Goal: Task Accomplishment & Management: Manage account settings

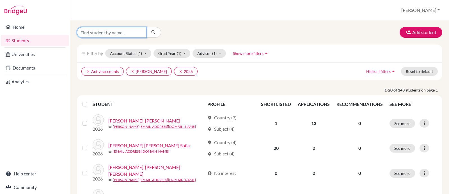
click at [85, 35] on input "Find student by name..." at bounding box center [112, 32] width 70 height 11
type input "anker"
click button "submit" at bounding box center [153, 32] width 15 height 11
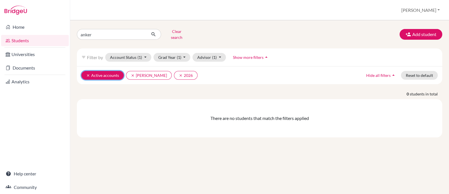
click at [87, 71] on button "clear Active accounts" at bounding box center [102, 75] width 42 height 9
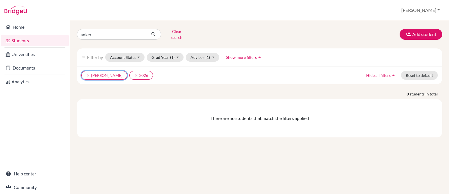
click at [87, 71] on button "clear Ricle, Patricia" at bounding box center [104, 75] width 46 height 9
click at [86, 72] on button "clear 2026" at bounding box center [93, 75] width 24 height 9
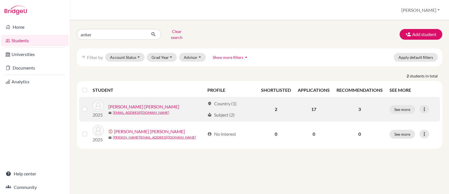
click at [128, 103] on link "[PERSON_NAME] [PERSON_NAME]" at bounding box center [143, 106] width 71 height 7
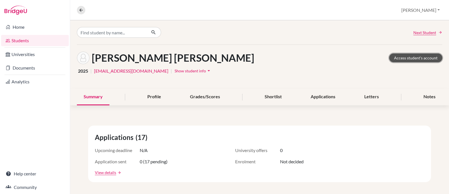
click at [359, 55] on link "Access student's account" at bounding box center [416, 57] width 53 height 9
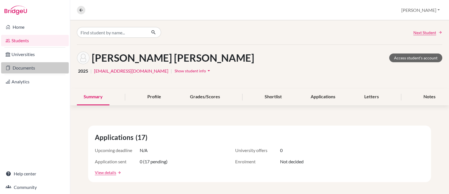
click at [14, 70] on link "Documents" at bounding box center [35, 67] width 68 height 11
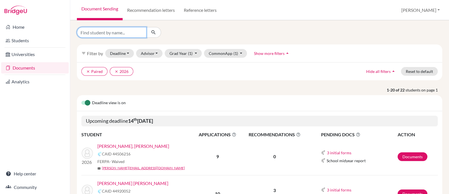
click at [121, 33] on input "Find student by name..." at bounding box center [112, 32] width 70 height 11
click at [83, 88] on p "1-20 of 22 students on page 1" at bounding box center [260, 90] width 374 height 6
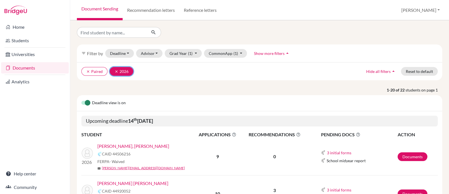
click at [117, 71] on icon "clear" at bounding box center [117, 71] width 4 height 4
click at [91, 71] on button "clear Paired" at bounding box center [94, 71] width 26 height 9
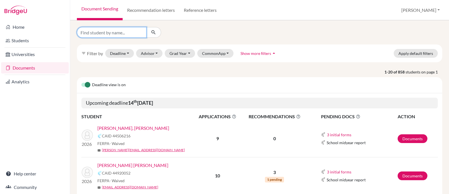
click at [96, 33] on input "Find student by name..." at bounding box center [112, 32] width 70 height 11
type input "anker"
click button "submit" at bounding box center [153, 32] width 15 height 11
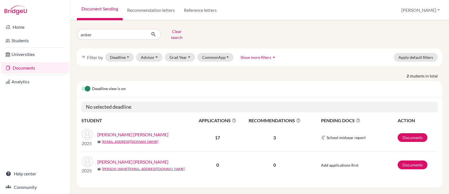
click at [128, 131] on link "[PERSON_NAME] [PERSON_NAME]" at bounding box center [132, 134] width 71 height 7
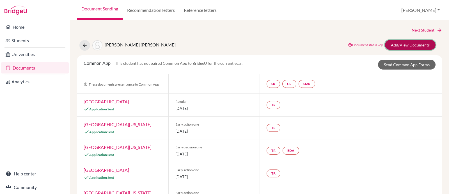
click at [401, 47] on link "Add/View Documents" at bounding box center [410, 45] width 51 height 10
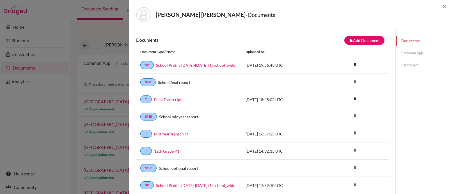
click at [399, 65] on link "Parchment" at bounding box center [422, 65] width 53 height 10
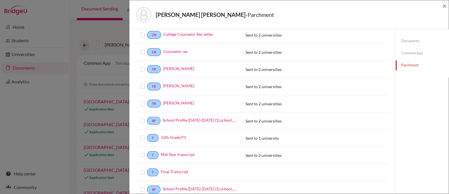
scroll to position [105, 0]
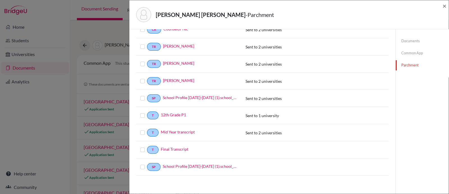
click at [147, 146] on label at bounding box center [147, 146] width 0 height 0
click at [0, 0] on input "checkbox" at bounding box center [0, 0] width 0 height 0
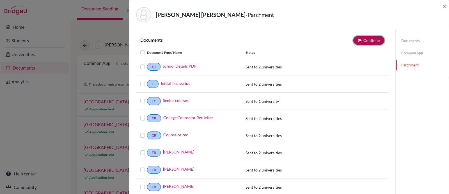
click at [365, 40] on button "Continue" at bounding box center [369, 40] width 31 height 9
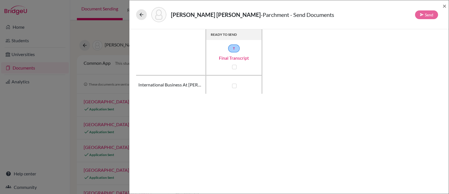
click at [131, 18] on div "ANKER BAUTISTA, EMILIA - Parchment - Send Documents Send ×" at bounding box center [290, 14] width 320 height 29
click at [143, 13] on icon at bounding box center [142, 15] width 6 height 6
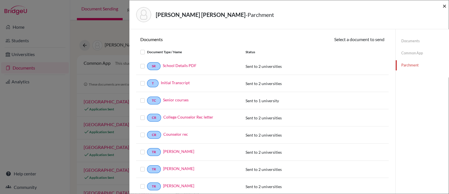
click at [446, 8] on span "×" at bounding box center [445, 6] width 4 height 8
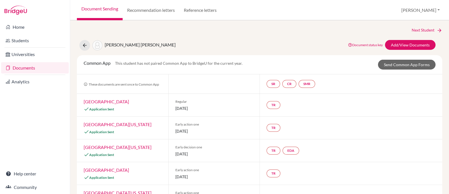
scroll to position [4, 0]
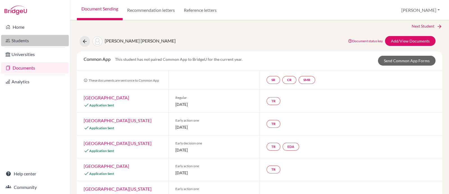
click at [8, 41] on icon at bounding box center [8, 40] width 4 height 7
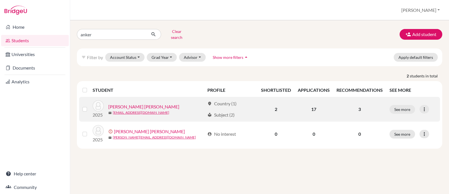
click at [154, 103] on link "[PERSON_NAME] [PERSON_NAME]" at bounding box center [143, 106] width 71 height 7
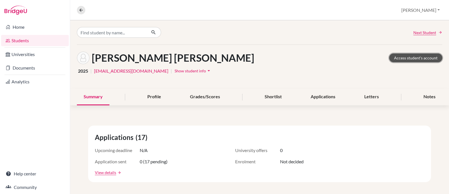
click at [404, 55] on link "Access student's account" at bounding box center [416, 57] width 53 height 9
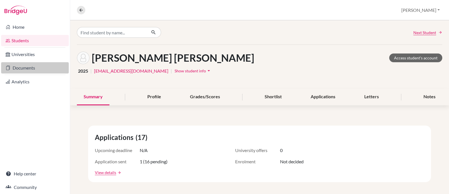
click at [18, 69] on link "Documents" at bounding box center [35, 67] width 68 height 11
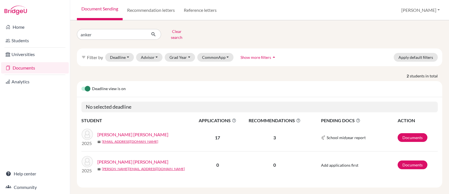
click at [123, 131] on link "[PERSON_NAME] [PERSON_NAME]" at bounding box center [132, 134] width 71 height 7
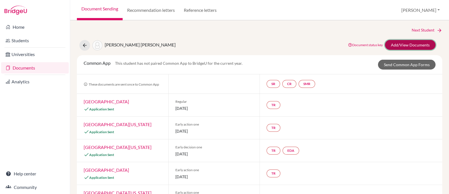
click at [409, 46] on link "Add/View Documents" at bounding box center [410, 45] width 51 height 10
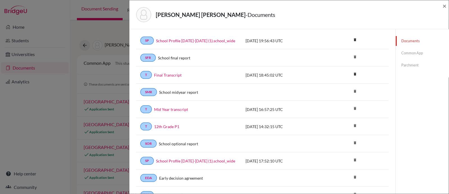
scroll to position [22, 0]
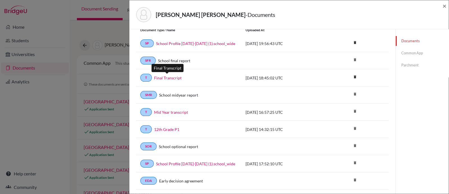
click at [175, 75] on link "Final Transcript" at bounding box center [168, 78] width 28 height 6
click at [404, 64] on link "Parchment" at bounding box center [422, 65] width 53 height 10
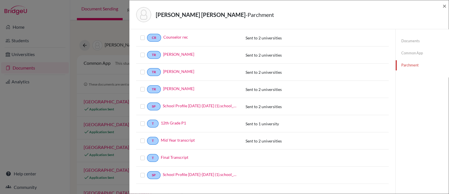
scroll to position [97, 0]
click at [147, 154] on label at bounding box center [147, 154] width 0 height 0
click at [0, 0] on input "checkbox" at bounding box center [0, 0] width 0 height 0
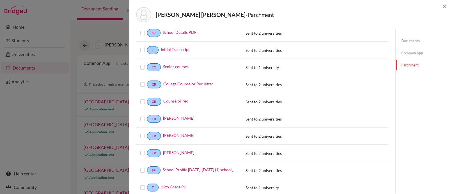
scroll to position [0, 0]
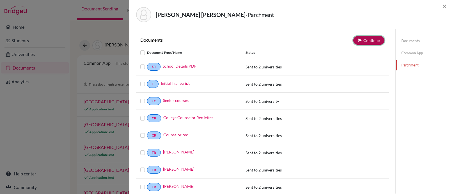
click at [361, 42] on button "Continue" at bounding box center [369, 40] width 31 height 9
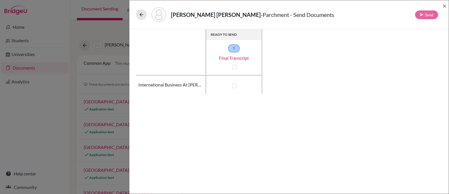
click at [448, 6] on div "ANKER BAUTISTA, EMILIA - Parchment - Send Documents Send ×" at bounding box center [290, 14] width 320 height 29
click at [446, 6] on span "×" at bounding box center [445, 6] width 4 height 8
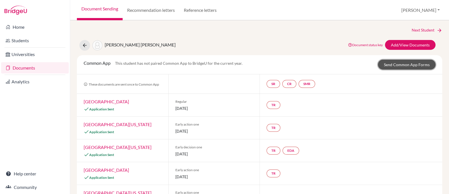
click at [407, 60] on link "Send Common App Forms" at bounding box center [407, 65] width 58 height 10
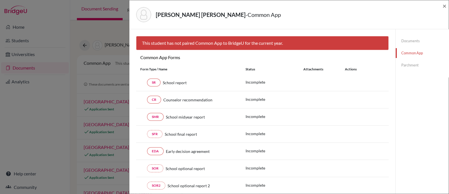
scroll to position [104, 0]
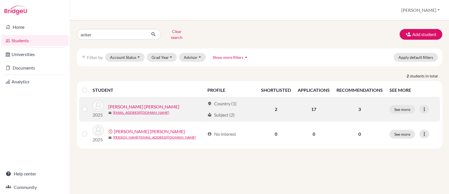
click at [135, 104] on link "[PERSON_NAME] [PERSON_NAME]" at bounding box center [143, 106] width 71 height 7
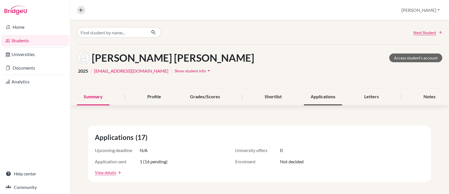
click at [326, 96] on div "Applications" at bounding box center [323, 96] width 38 height 17
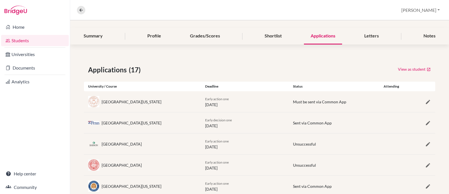
scroll to position [60, 0]
click at [426, 102] on icon "button" at bounding box center [429, 102] width 6 height 6
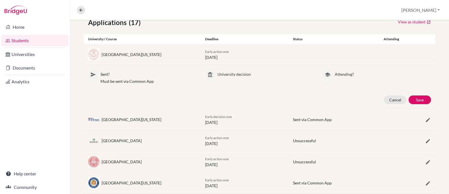
scroll to position [108, 0]
click at [390, 99] on button "Cancel" at bounding box center [395, 99] width 22 height 9
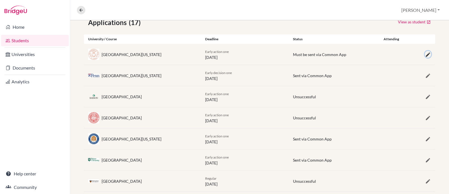
click at [426, 53] on icon "button" at bounding box center [429, 55] width 6 height 6
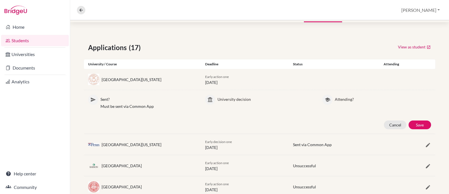
scroll to position [81, 0]
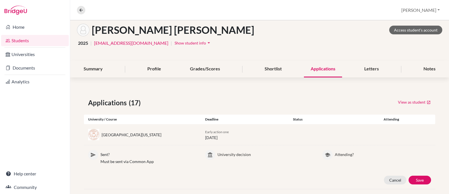
scroll to position [0, 0]
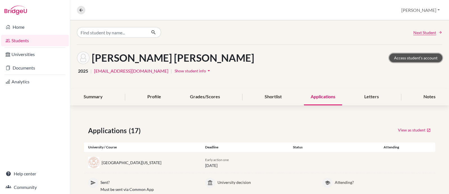
click at [415, 58] on link "Access student's account" at bounding box center [416, 57] width 53 height 9
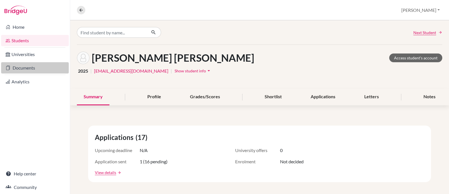
click at [28, 65] on link "Documents" at bounding box center [35, 67] width 68 height 11
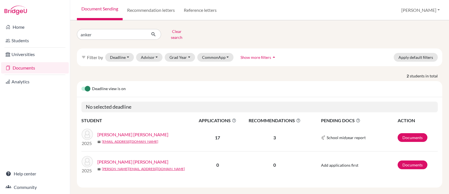
click at [129, 131] on link "[PERSON_NAME] [PERSON_NAME]" at bounding box center [132, 134] width 71 height 7
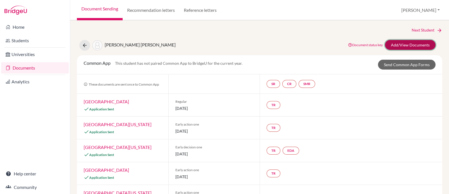
click at [408, 43] on link "Add/View Documents" at bounding box center [410, 45] width 51 height 10
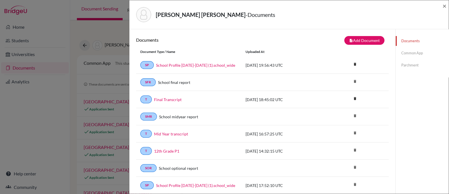
click at [405, 66] on link "Parchment" at bounding box center [422, 65] width 53 height 10
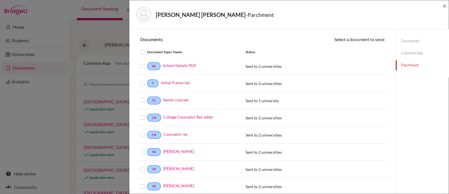
scroll to position [105, 0]
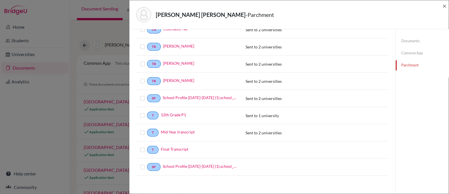
click at [147, 146] on label at bounding box center [147, 146] width 0 height 0
click at [0, 0] on input "checkbox" at bounding box center [0, 0] width 0 height 0
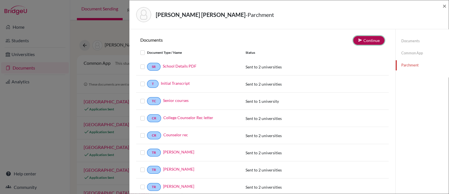
click at [368, 38] on button "Continue" at bounding box center [369, 40] width 31 height 9
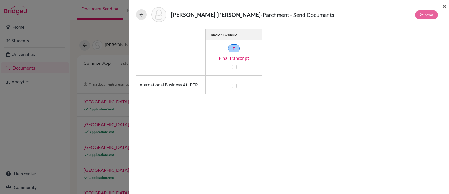
click at [445, 4] on span "×" at bounding box center [445, 6] width 4 height 8
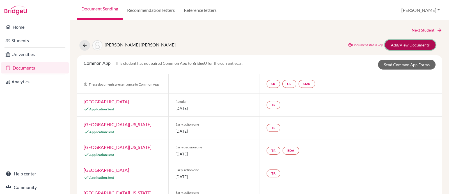
click at [410, 46] on link "Add/View Documents" at bounding box center [410, 45] width 51 height 10
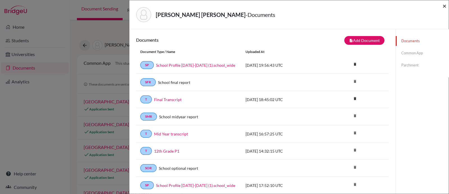
click at [444, 3] on span "×" at bounding box center [445, 6] width 4 height 8
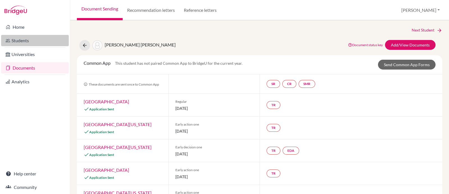
click at [23, 40] on link "Students" at bounding box center [35, 40] width 68 height 11
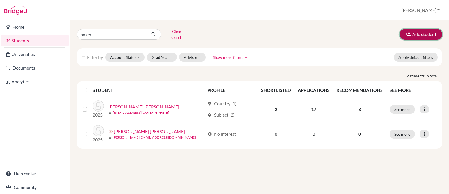
click at [420, 32] on button "Add student" at bounding box center [421, 34] width 43 height 11
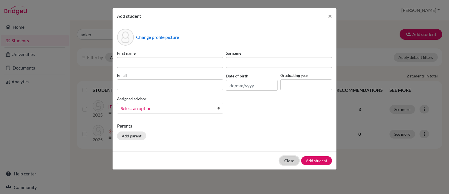
click at [290, 160] on button "Close" at bounding box center [289, 160] width 19 height 9
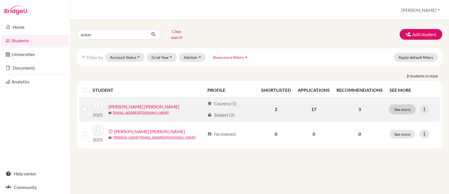
click at [400, 106] on button "See more" at bounding box center [403, 109] width 26 height 9
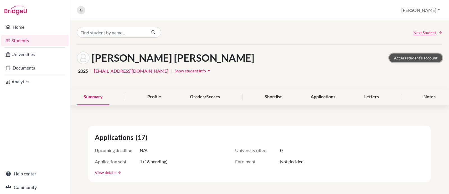
click at [417, 58] on link "Access student's account" at bounding box center [416, 57] width 53 height 9
